Goal: Information Seeking & Learning: Find specific fact

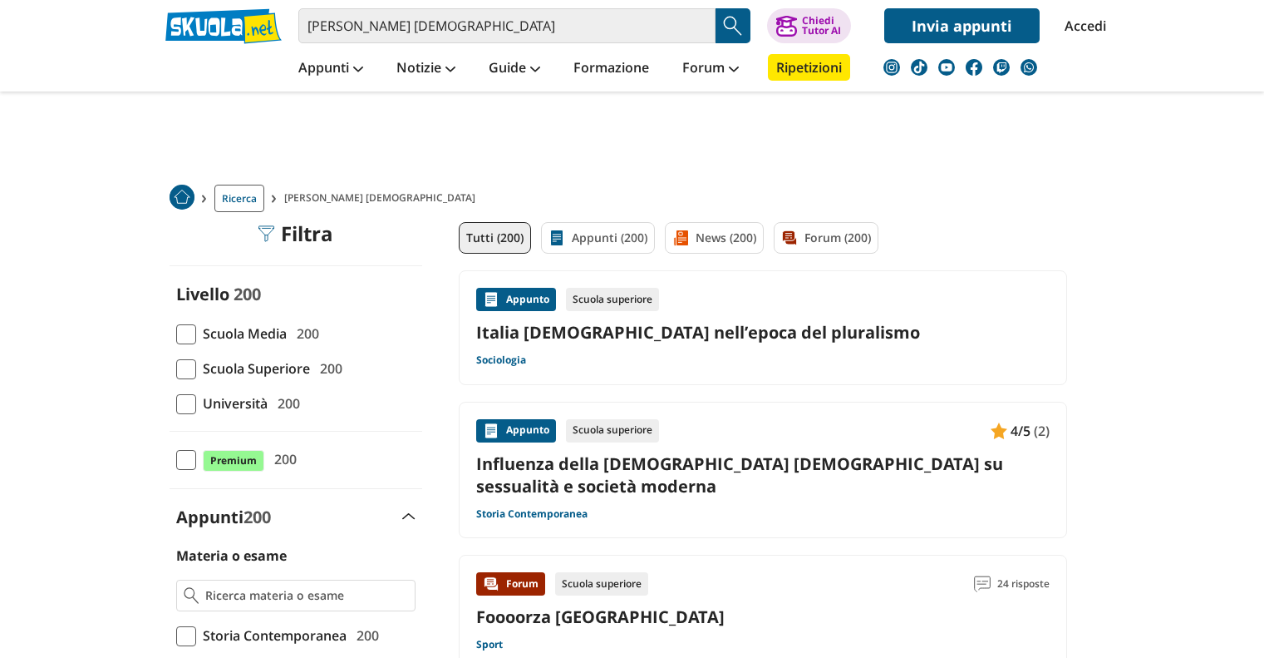
click at [193, 405] on span at bounding box center [186, 404] width 20 height 20
click at [176, 403] on input "Università 200" at bounding box center [176, 403] width 0 height 0
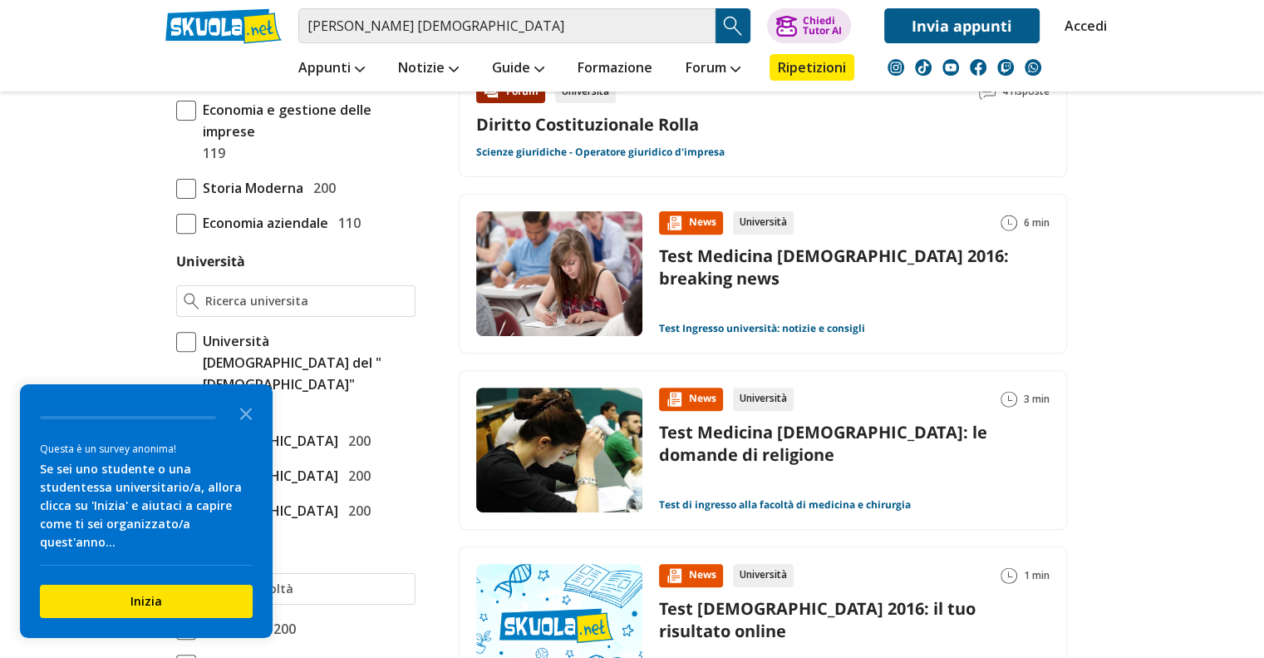
scroll to position [598, 0]
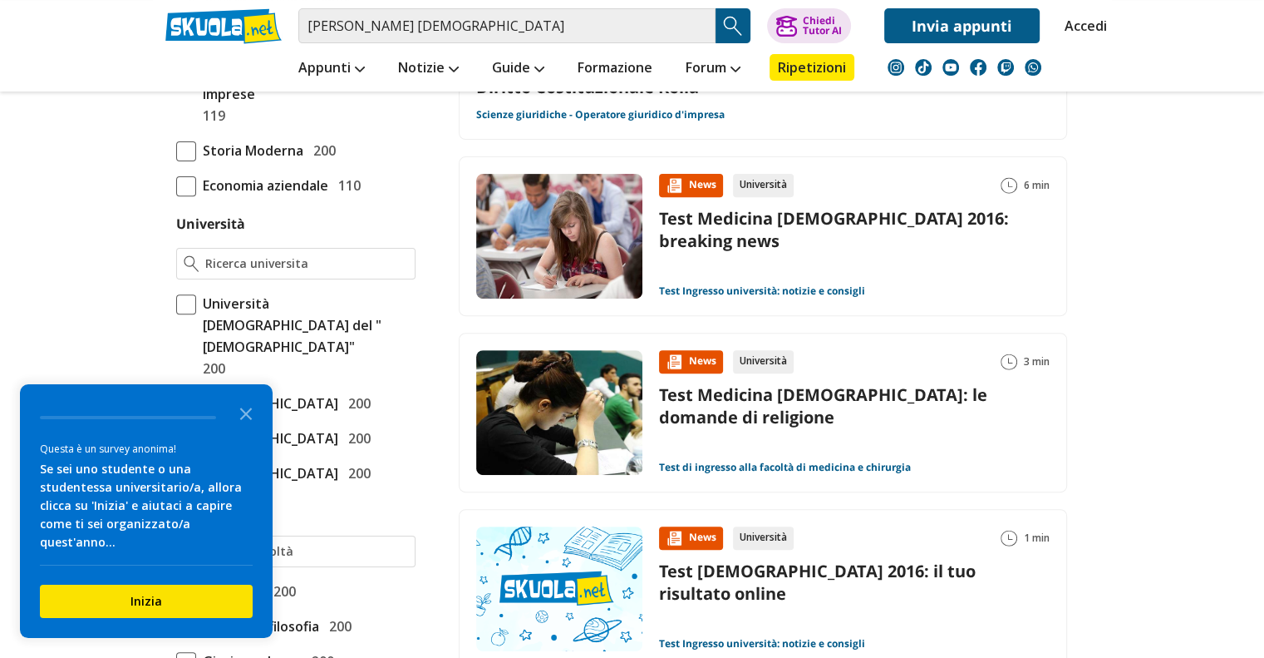
click at [183, 298] on span at bounding box center [186, 304] width 20 height 20
click at [176, 336] on input "Università Cattolica del "Sacro Cuore" 200" at bounding box center [176, 336] width 0 height 0
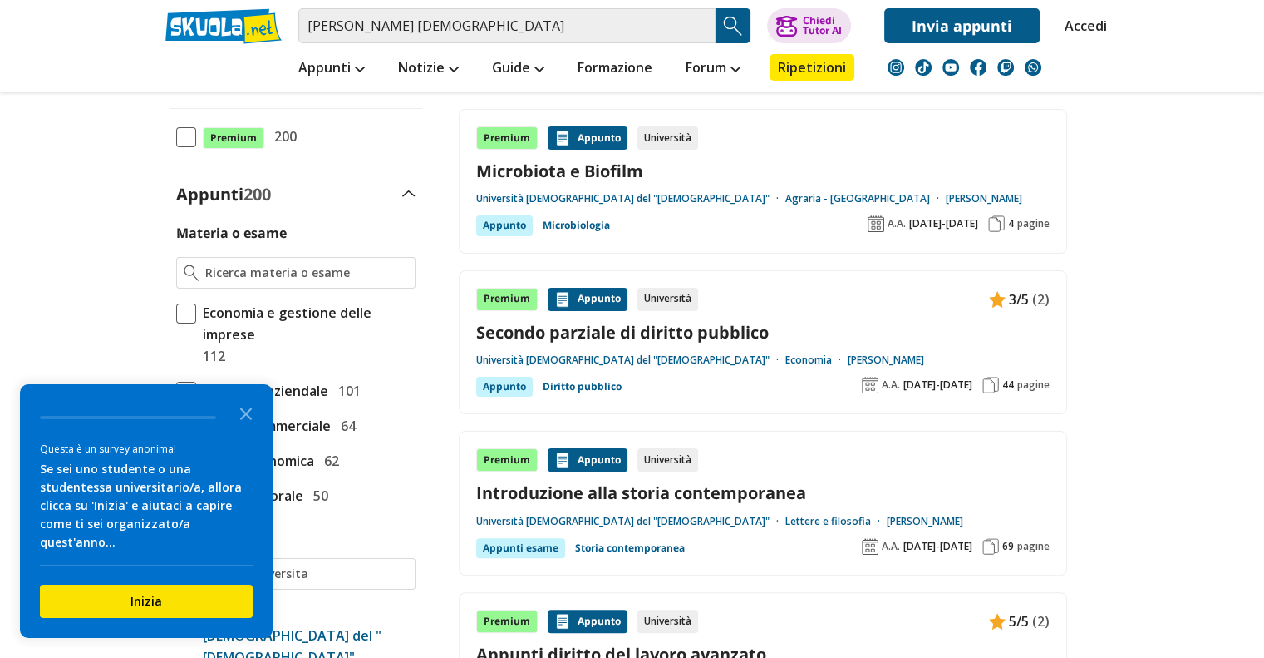
scroll to position [336, 0]
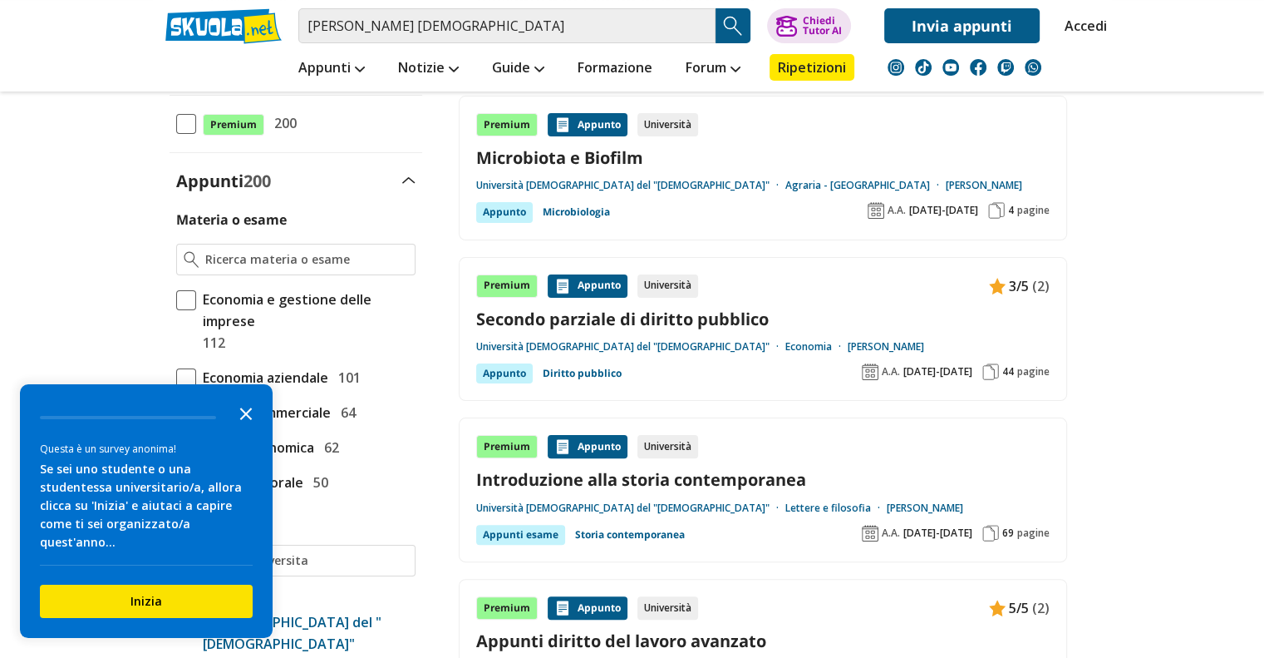
click at [250, 429] on icon "Close the survey" at bounding box center [245, 412] width 33 height 33
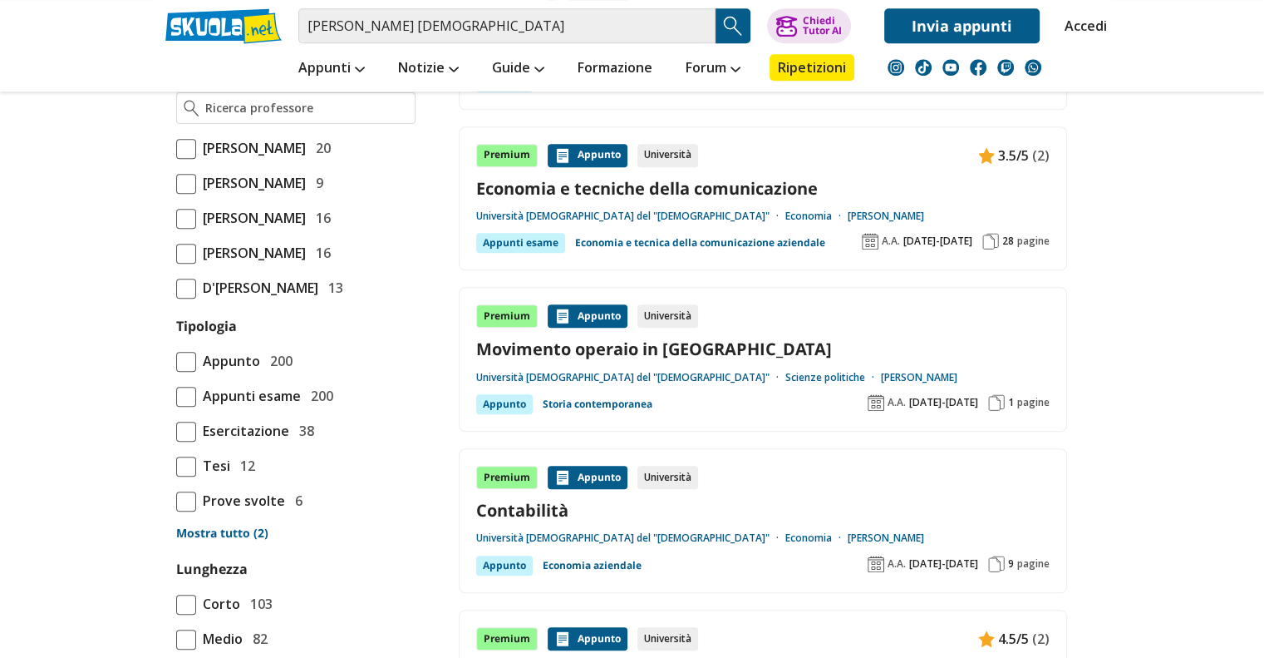
scroll to position [1270, 0]
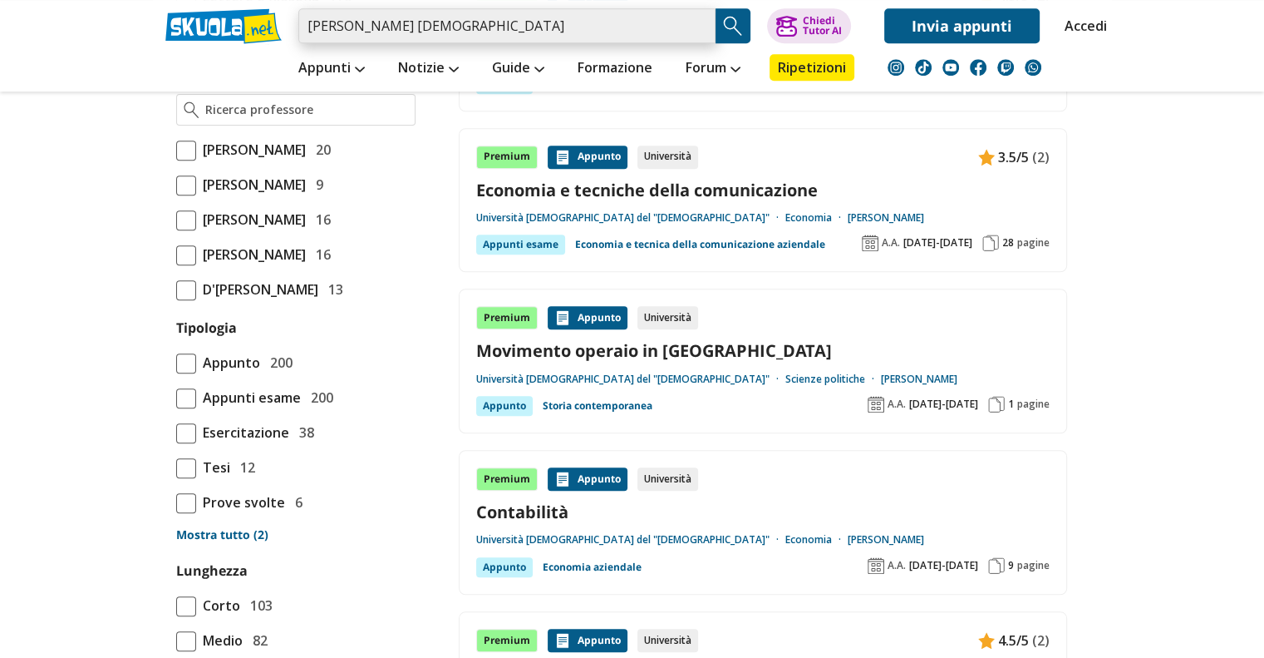
click at [445, 9] on input "[PERSON_NAME] [DEMOGRAPHIC_DATA]" at bounding box center [506, 25] width 417 height 35
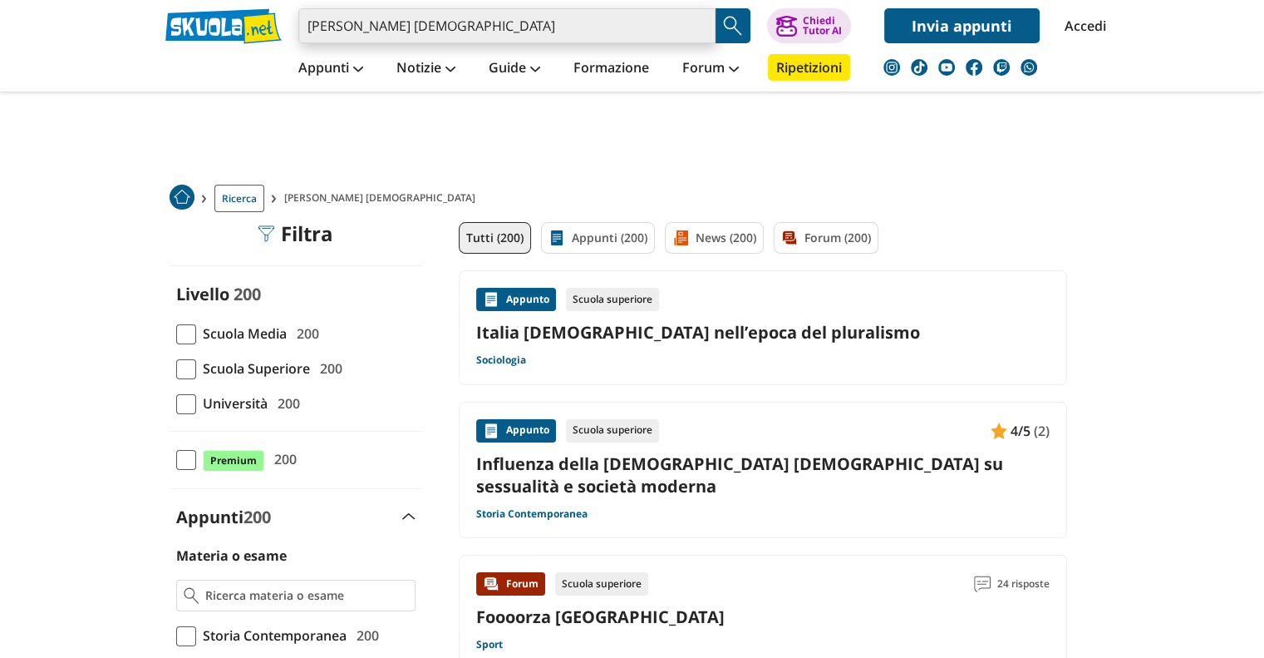
click at [445, 9] on input "[PERSON_NAME] [DEMOGRAPHIC_DATA]" at bounding box center [506, 25] width 417 height 35
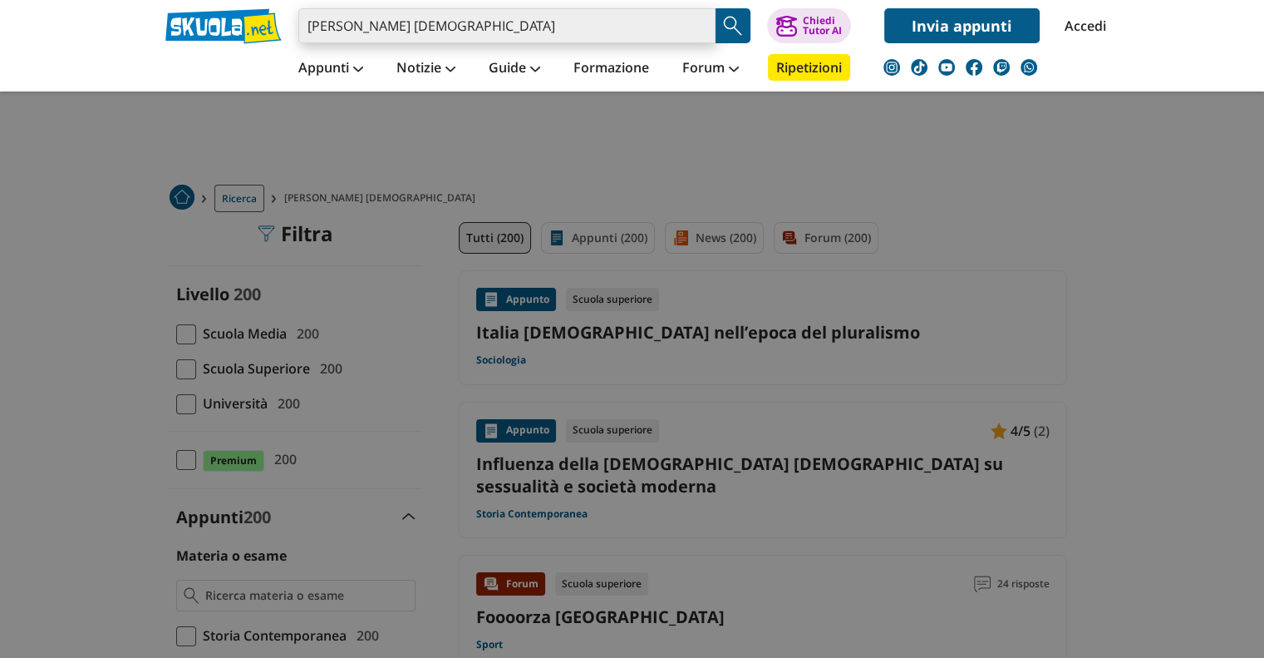
click at [445, 9] on input "[PERSON_NAME] [DEMOGRAPHIC_DATA]" at bounding box center [506, 25] width 417 height 35
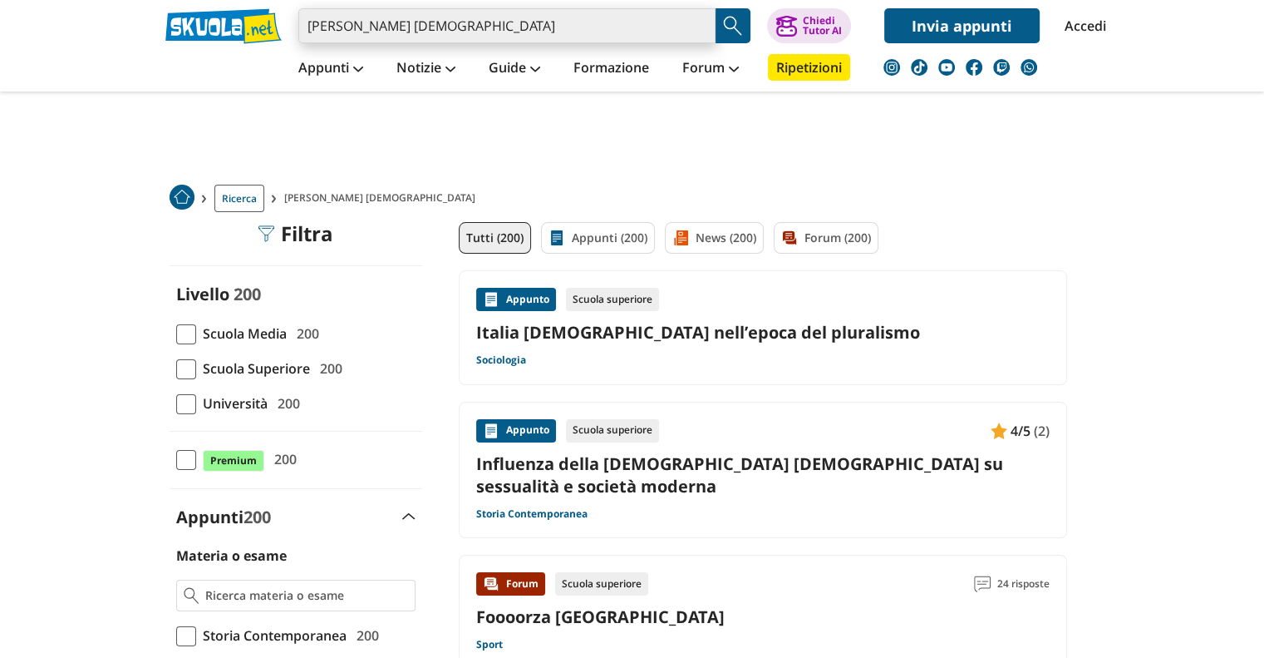
click at [445, 9] on input "[PERSON_NAME] [DEMOGRAPHIC_DATA]" at bounding box center [506, 25] width 417 height 35
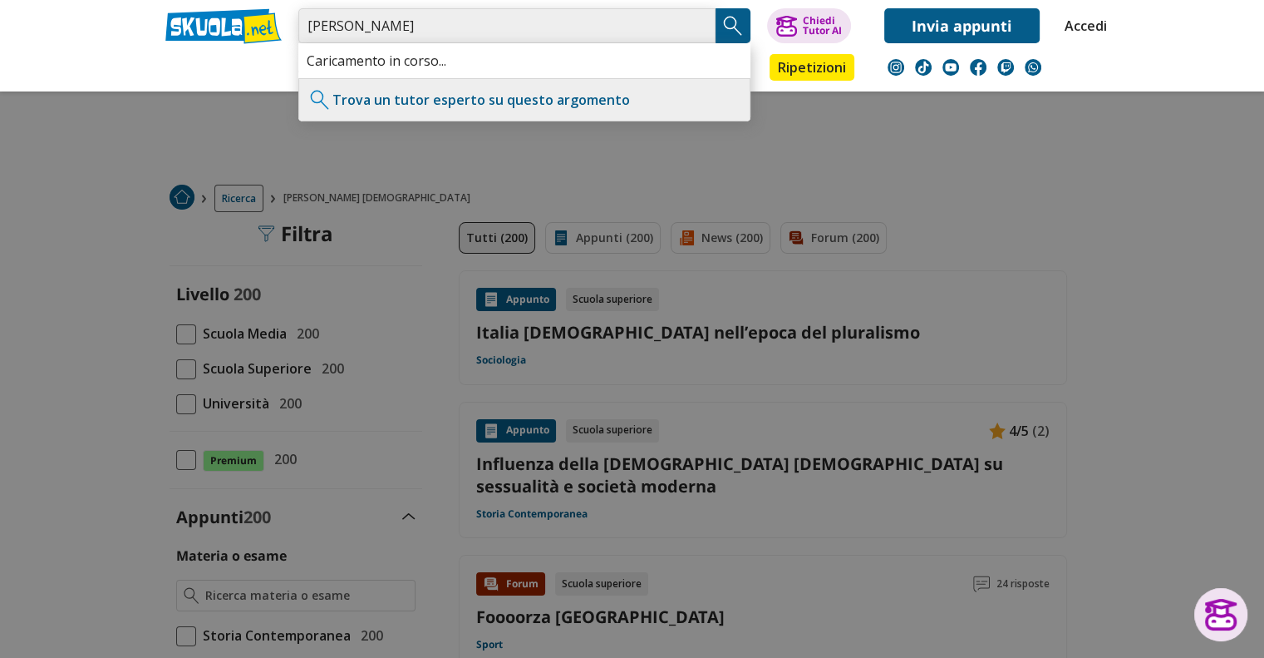
type input "[PERSON_NAME]"
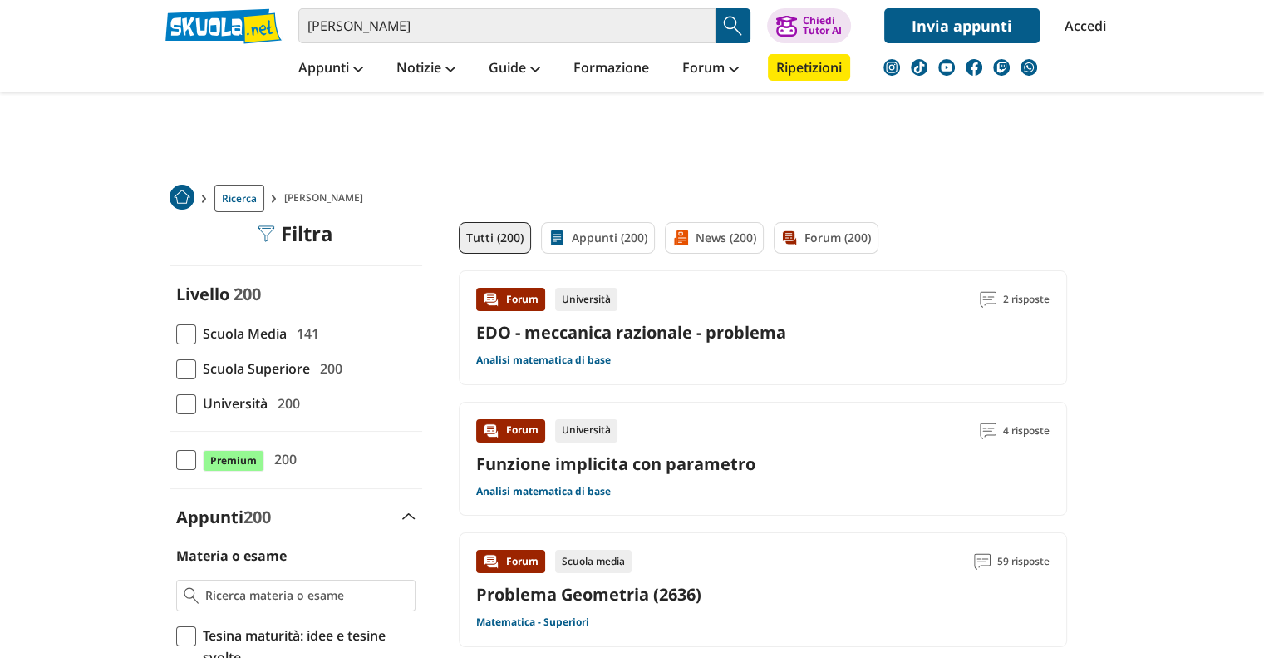
click at [188, 405] on span at bounding box center [186, 404] width 20 height 20
click at [176, 403] on input "Università 200" at bounding box center [176, 403] width 0 height 0
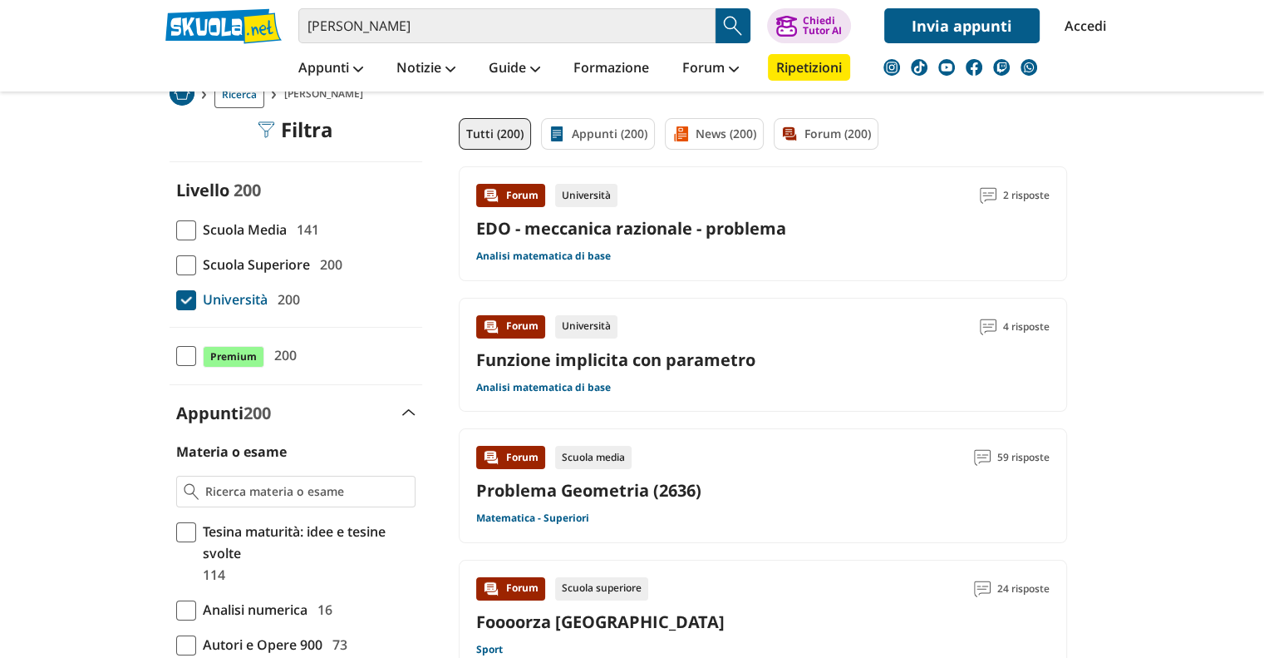
scroll to position [165, 0]
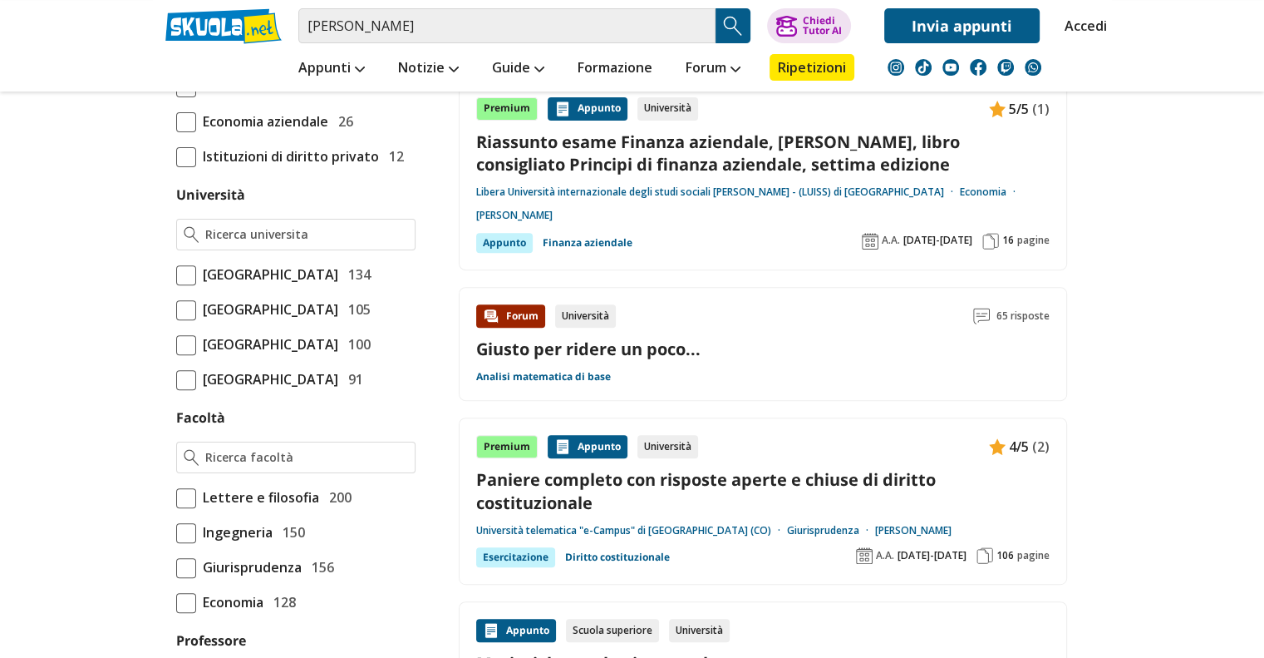
scroll to position [582, 0]
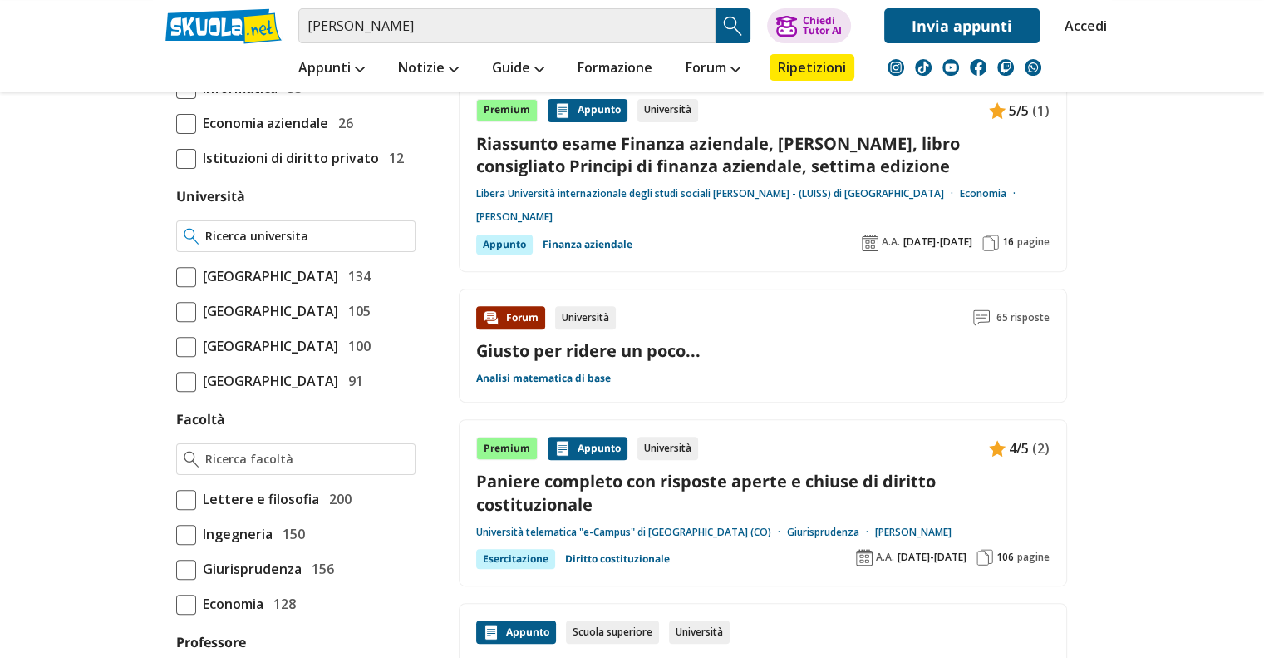
click at [298, 230] on input "Università" at bounding box center [306, 236] width 202 height 17
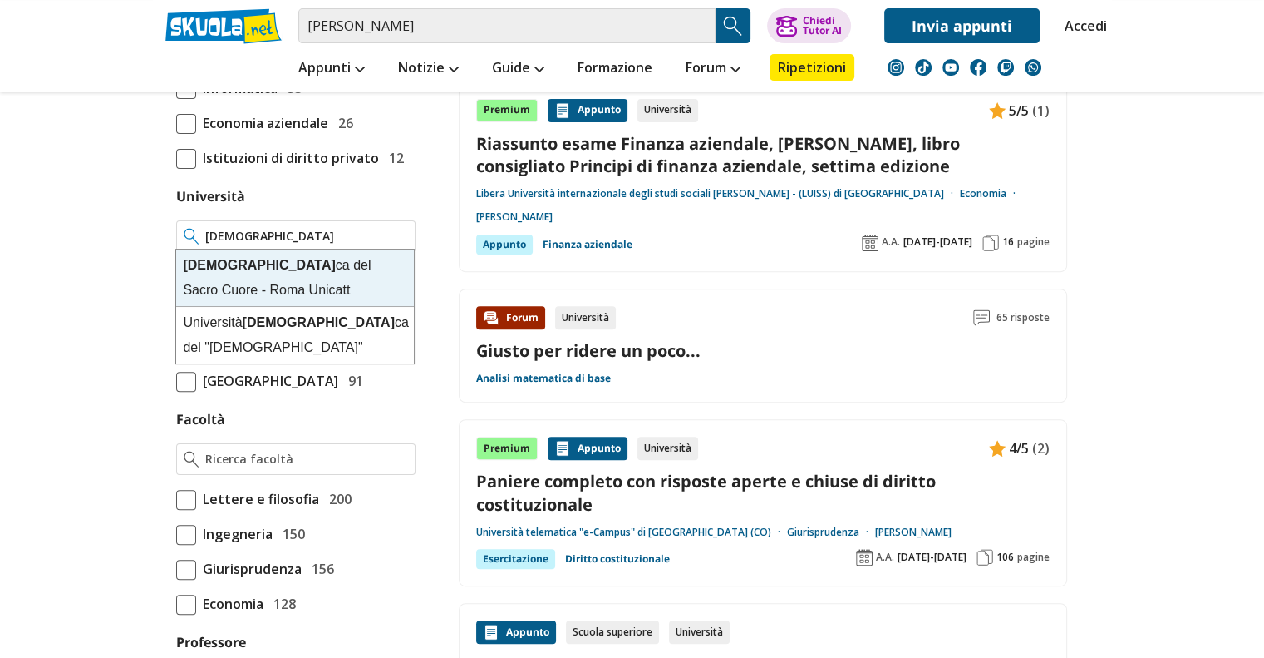
click at [278, 279] on div "Cattoli ca del Sacro Cuore - Roma Unicatt" at bounding box center [295, 277] width 238 height 57
type input "Cattolica del Sacro Cuore - Roma Unicatt"
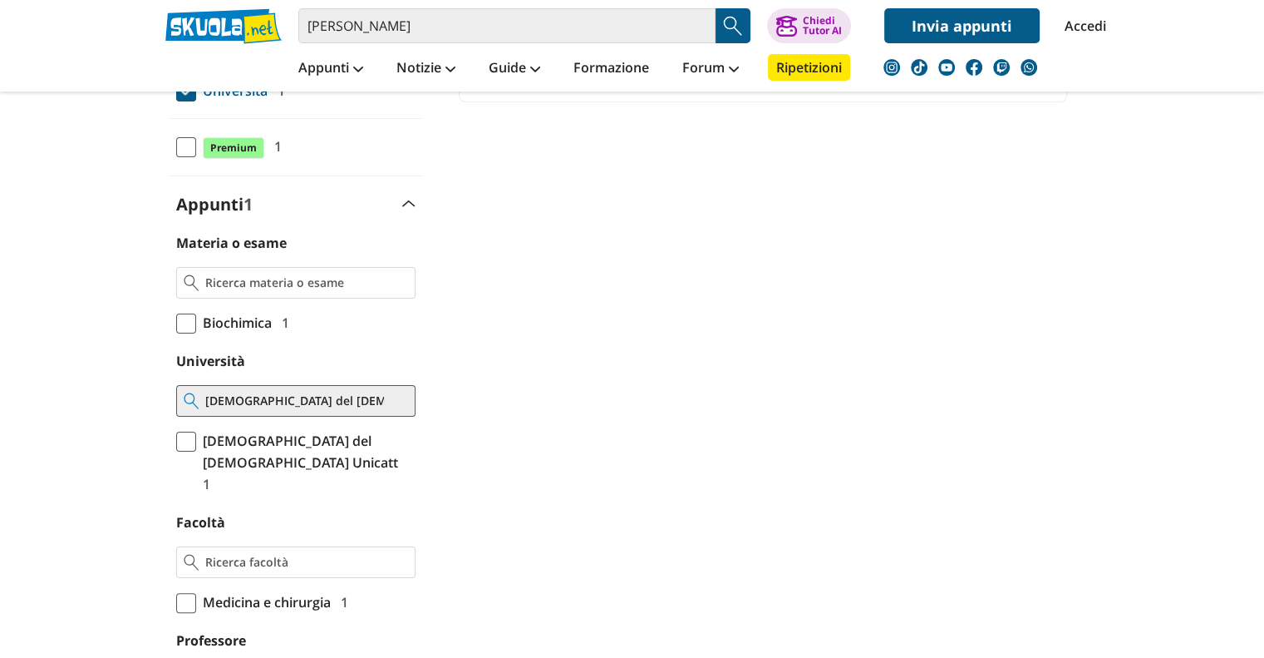
scroll to position [333, 0]
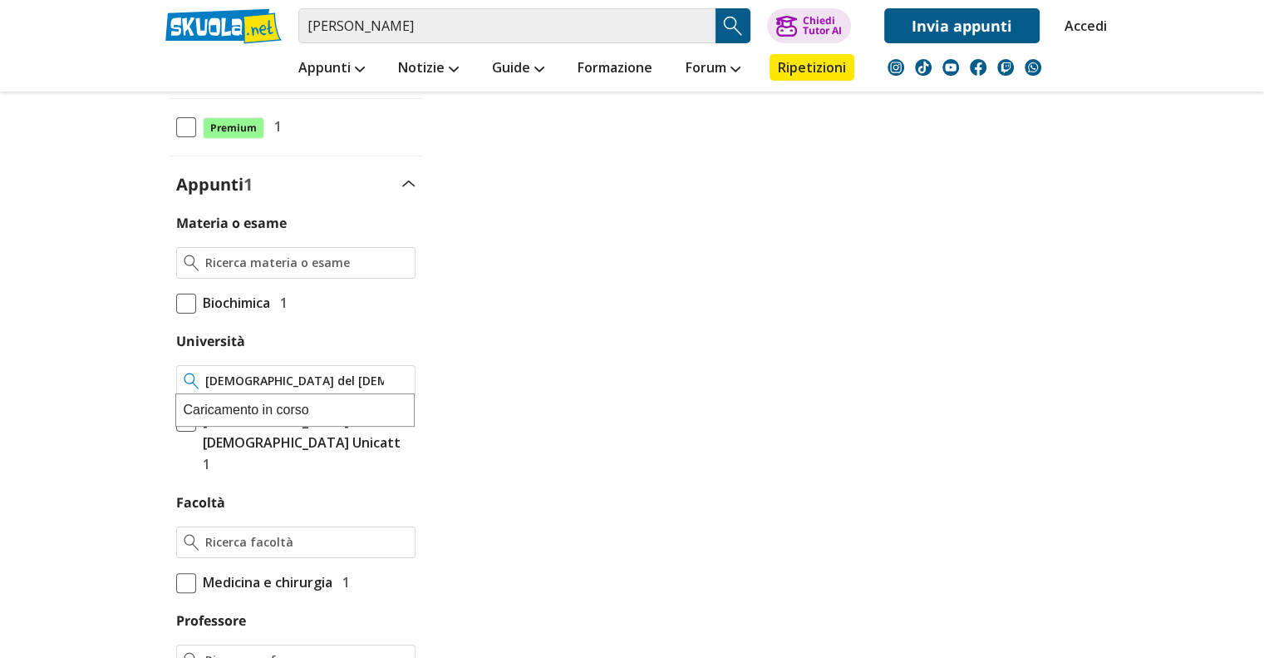
click at [402, 379] on input "Cattolica del Sacro Cuore - Roma Unicatt" at bounding box center [306, 380] width 202 height 17
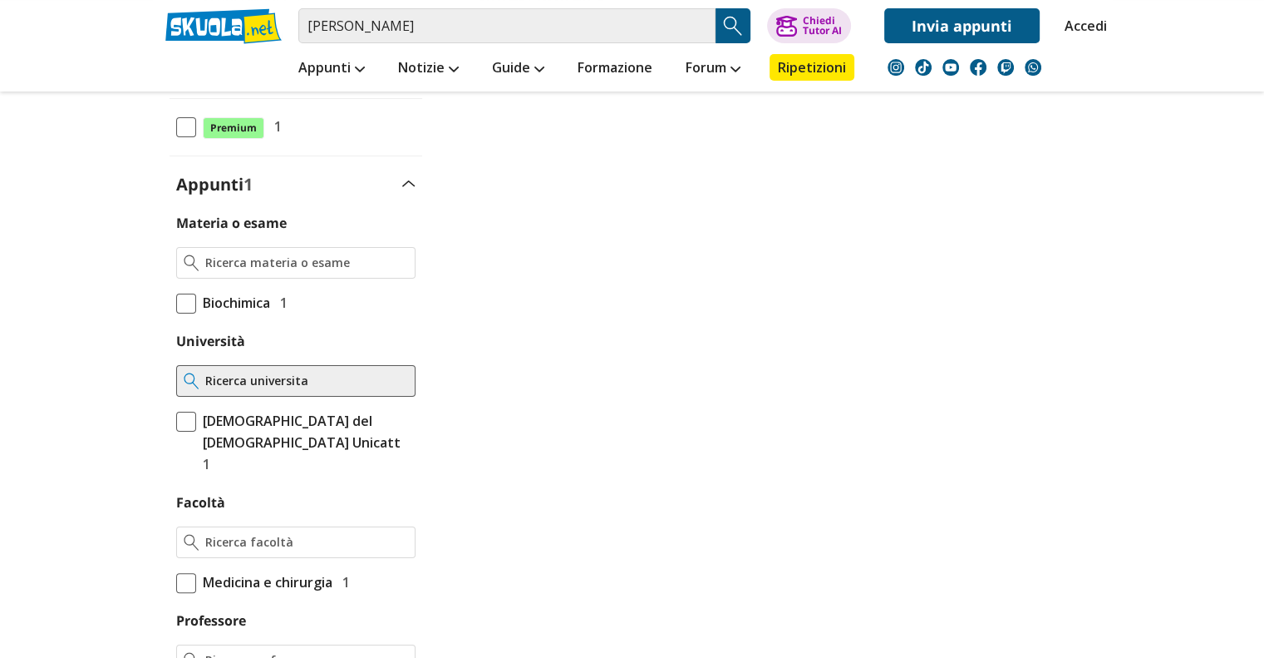
click at [135, 347] on body "stefano bozzi Trova un tutor esperto su questo argomento Chiedi Tutor AI" at bounding box center [632, 529] width 1264 height 1724
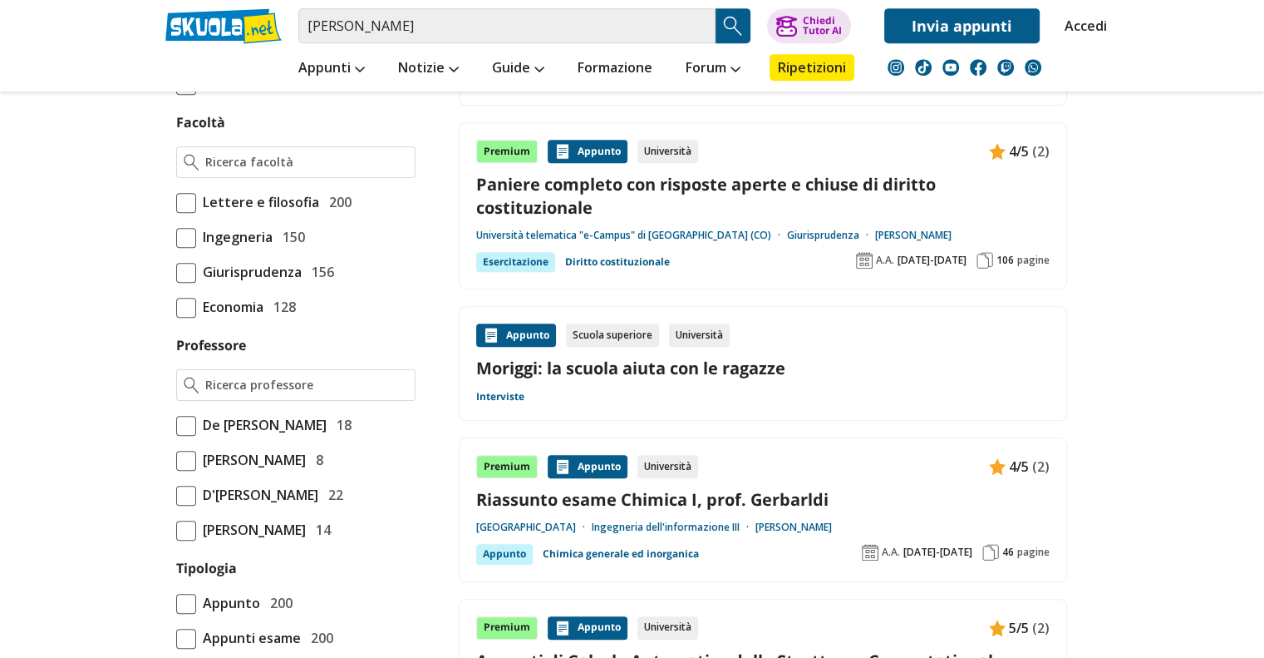
scroll to position [914, 0]
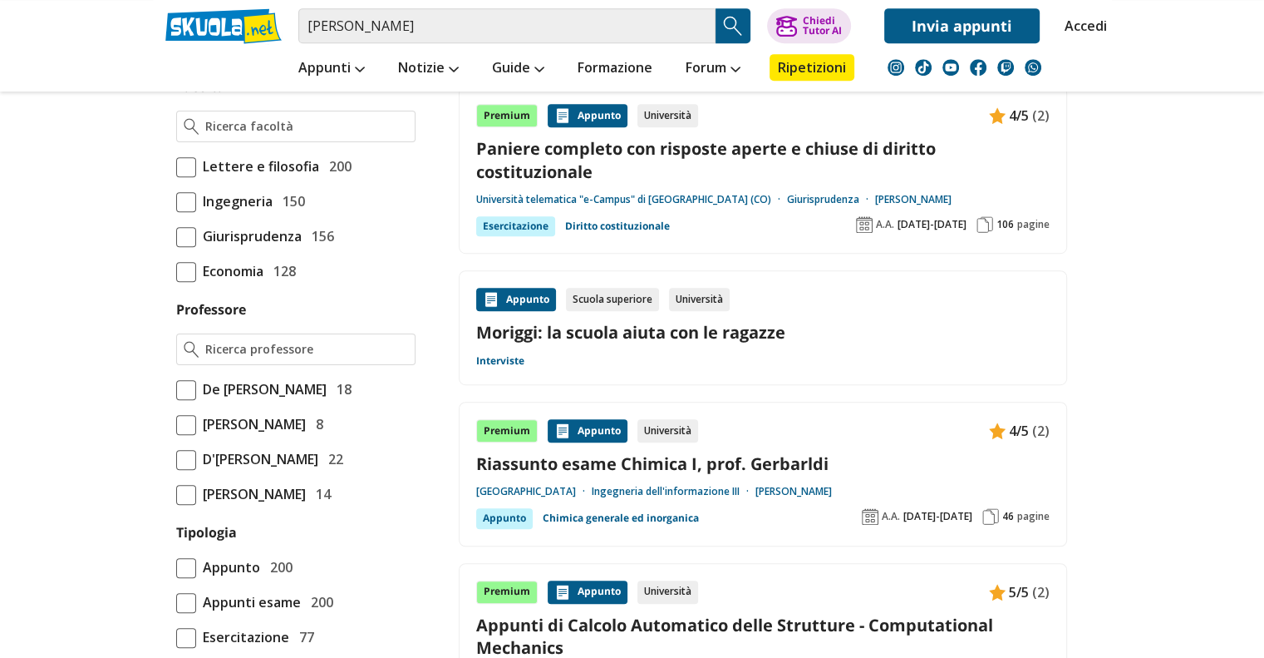
click at [183, 282] on span at bounding box center [186, 272] width 20 height 20
click at [176, 271] on input "Economia 128" at bounding box center [176, 271] width 0 height 0
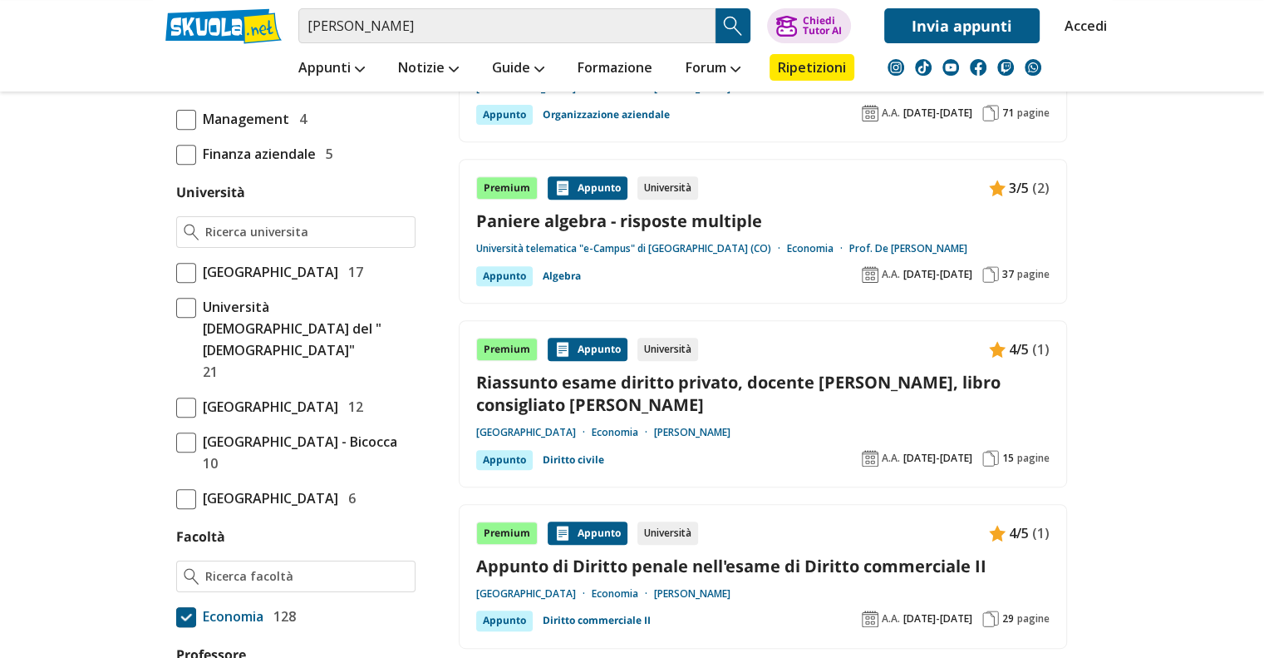
scroll to position [665, 0]
